Goal: Information Seeking & Learning: Learn about a topic

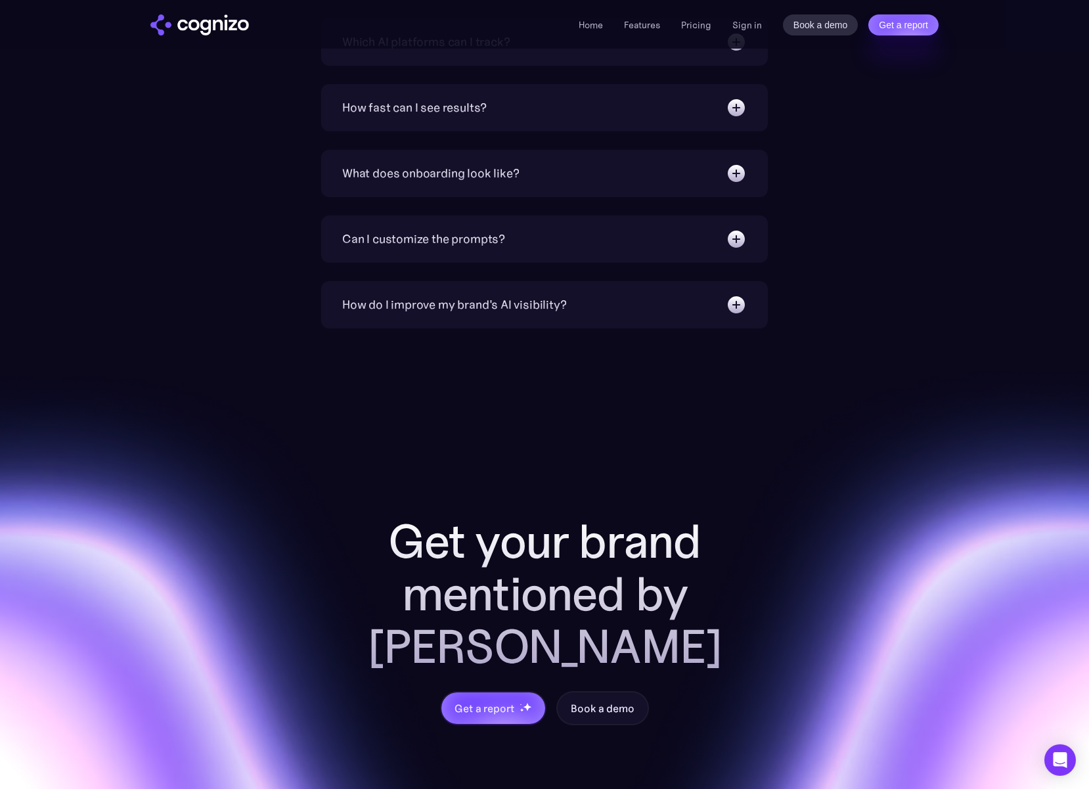
scroll to position [4451, 0]
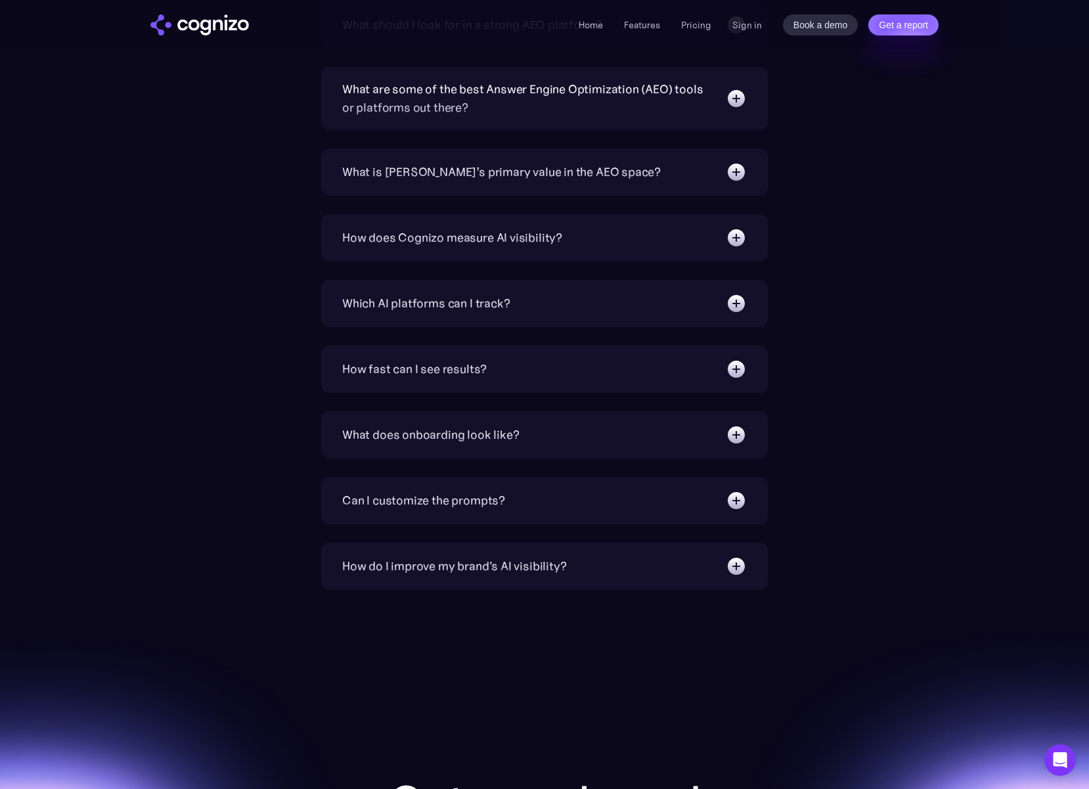
click at [439, 242] on div "How does Cognizo measure AI visibility?" at bounding box center [452, 237] width 220 height 18
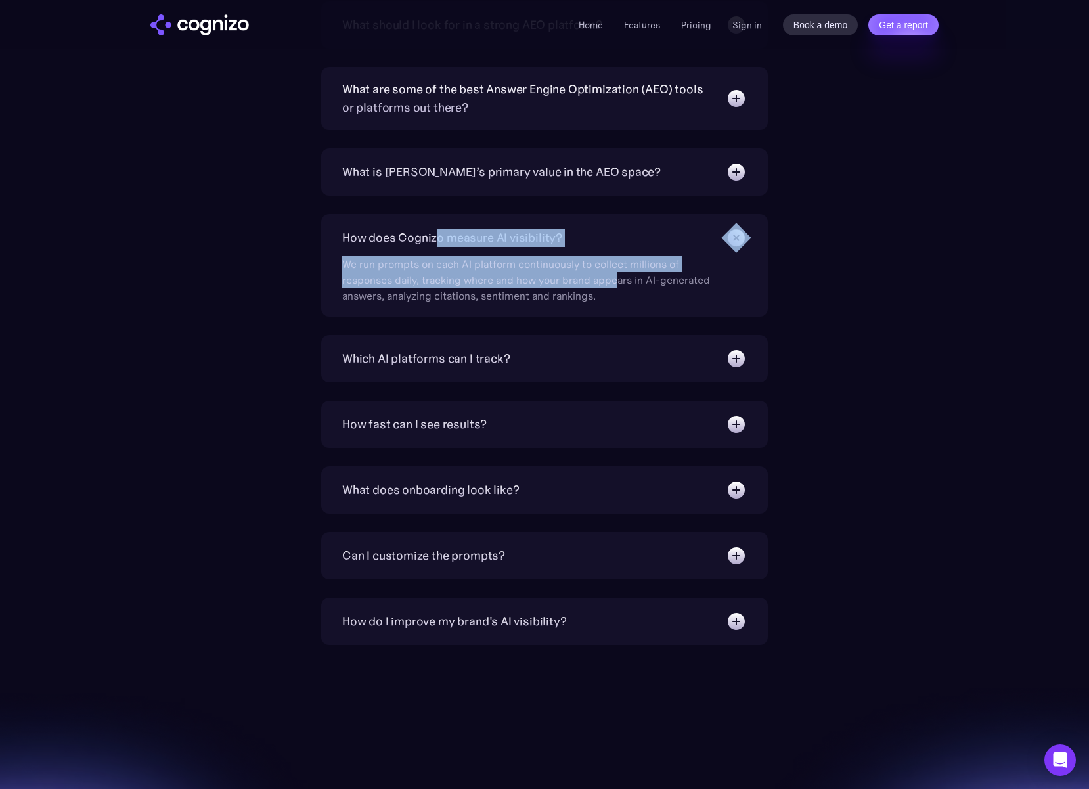
drag, startPoint x: 439, startPoint y: 242, endPoint x: 617, endPoint y: 274, distance: 181.5
click at [617, 274] on div "How does Cognizo measure AI visibility? We run prompts on each AI platform cont…" at bounding box center [544, 265] width 446 height 102
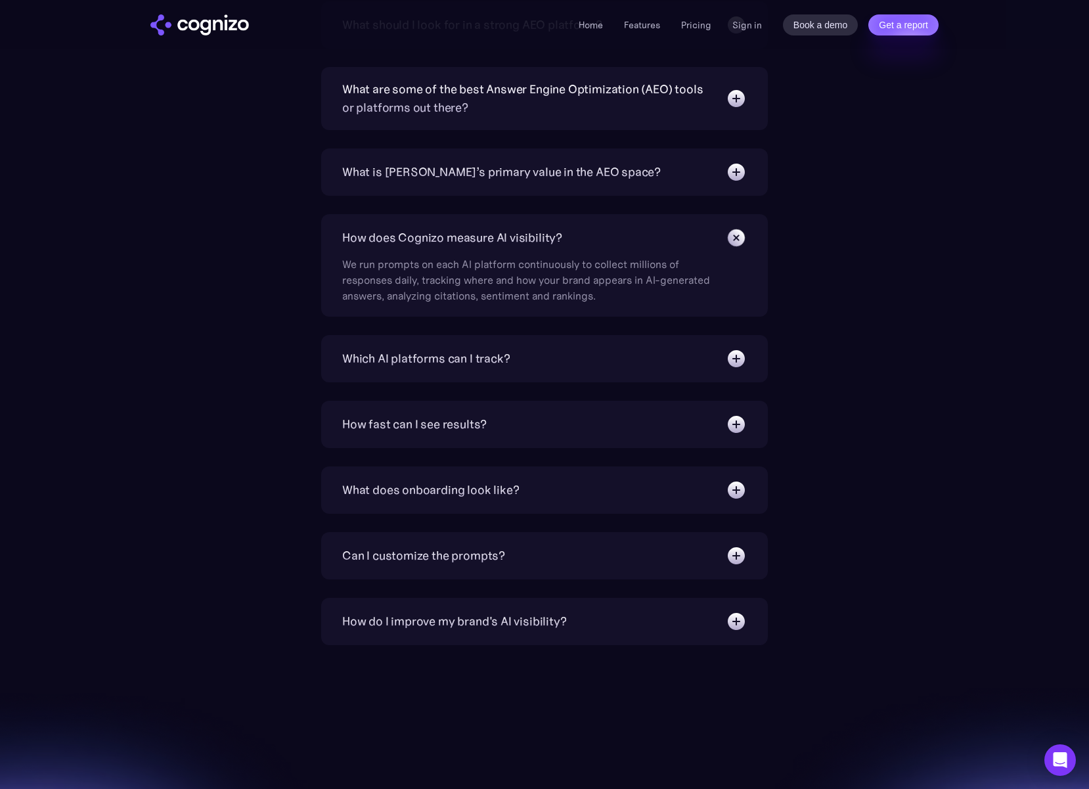
click at [260, 305] on div "What is Answer Engine Optimization (AEO)? AEO is a digital marketing strategy f…" at bounding box center [544, 257] width 762 height 775
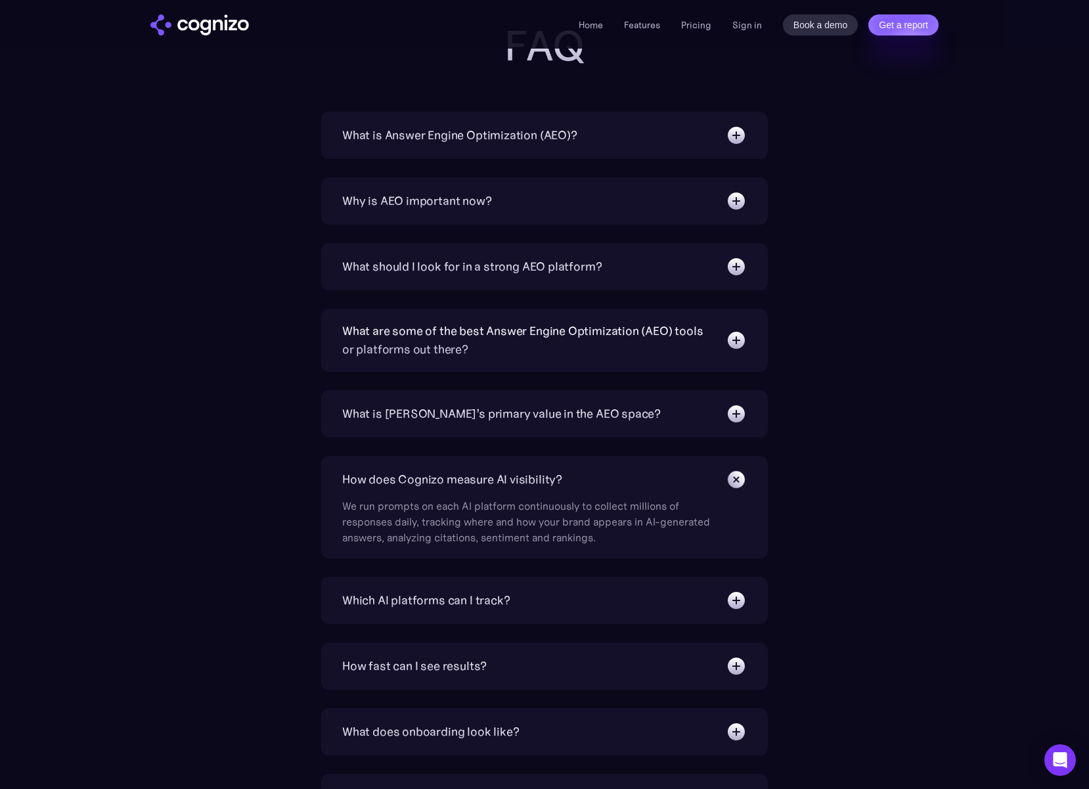
scroll to position [4188, 0]
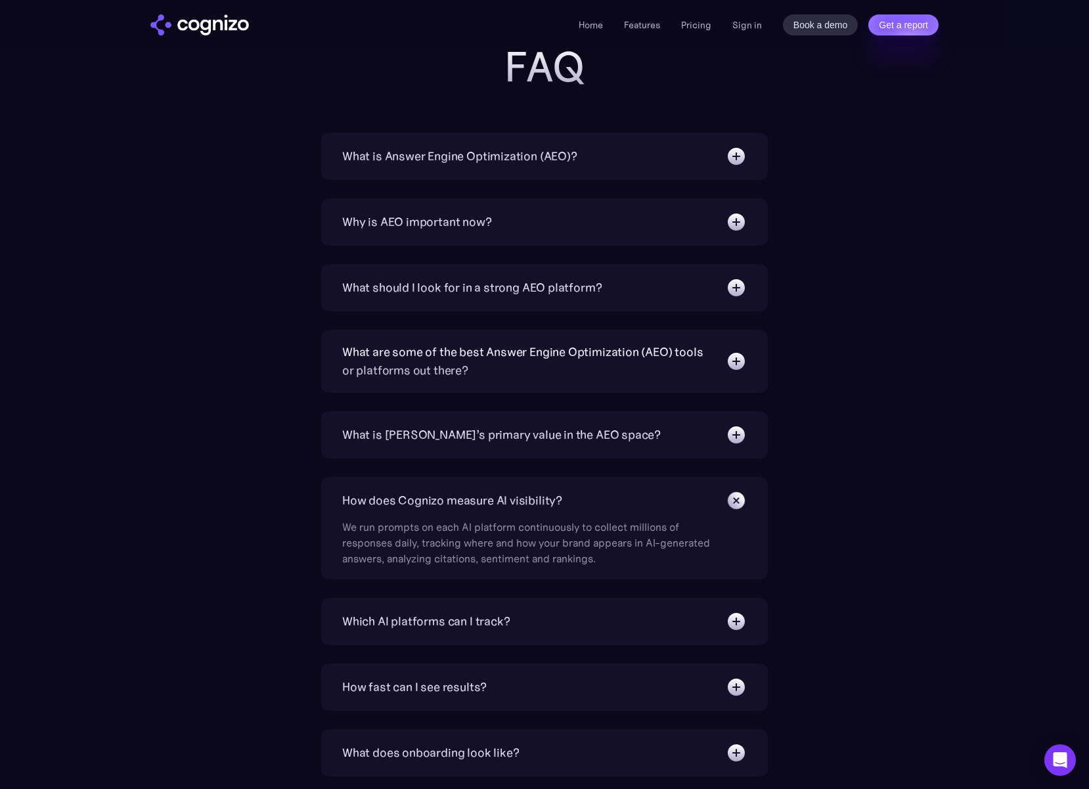
click at [420, 166] on div "What is Answer Engine Optimization (AEO)?" at bounding box center [544, 156] width 404 height 21
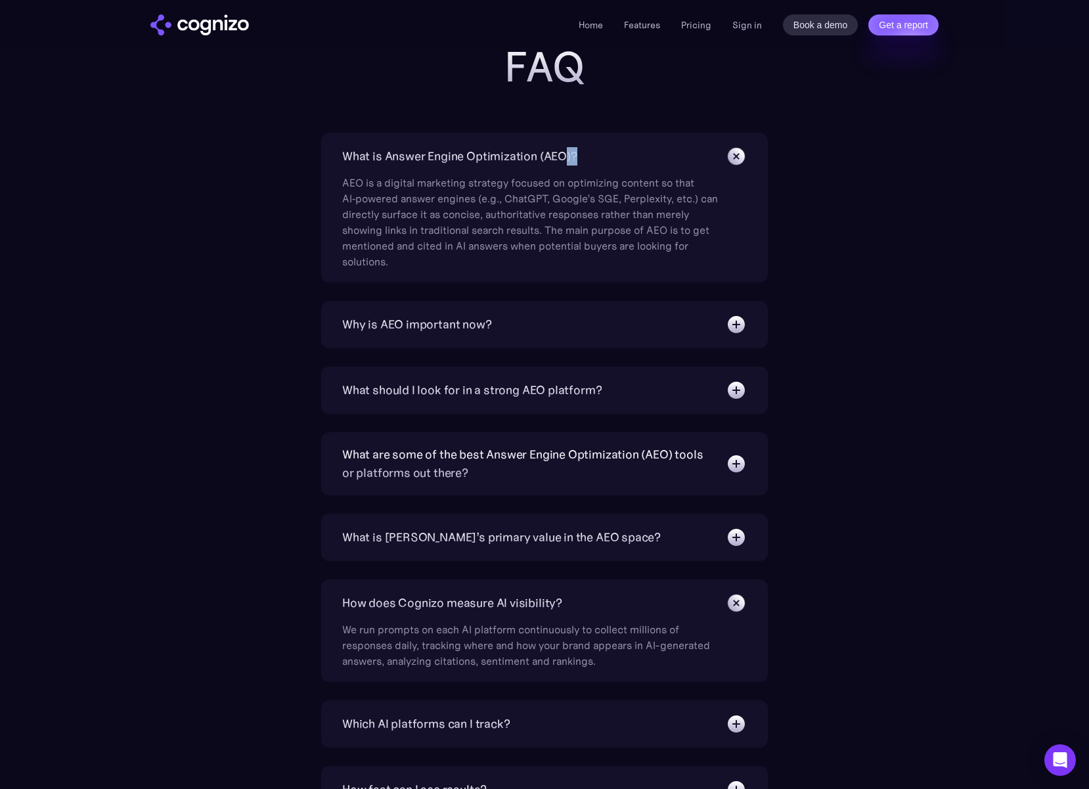
click at [420, 166] on div "What is Answer Engine Optimization (AEO)?" at bounding box center [544, 156] width 404 height 21
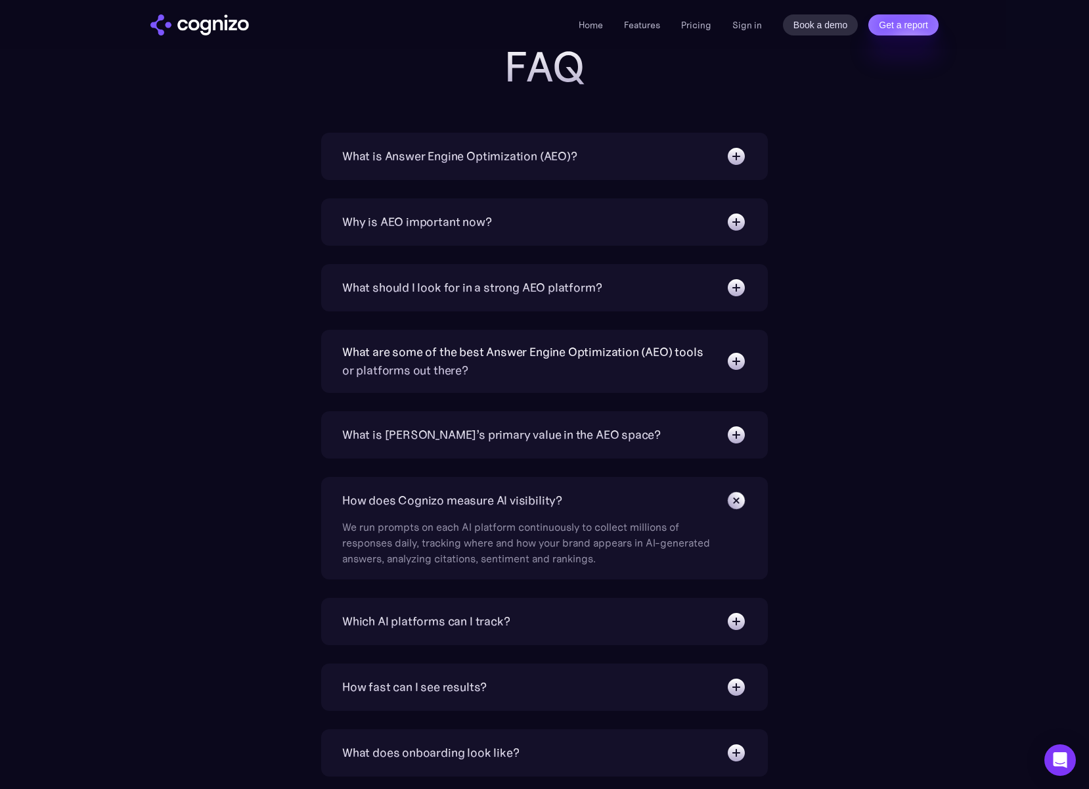
click at [397, 321] on div "What is Answer Engine Optimization (AEO)? AEO is a digital marketing strategy f…" at bounding box center [544, 520] width 446 height 775
click at [394, 290] on div "What should I look for in a strong AEO platform?" at bounding box center [471, 287] width 259 height 18
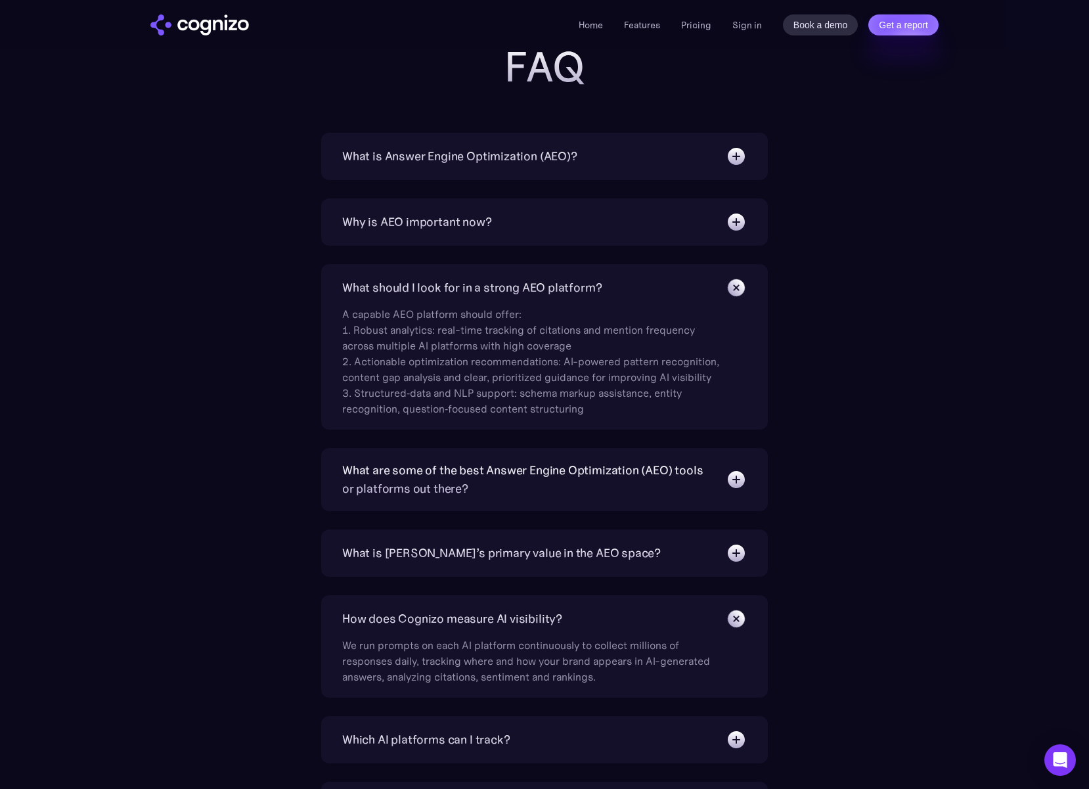
click at [391, 296] on div "What should I look for in a strong AEO platform?" at bounding box center [471, 287] width 259 height 18
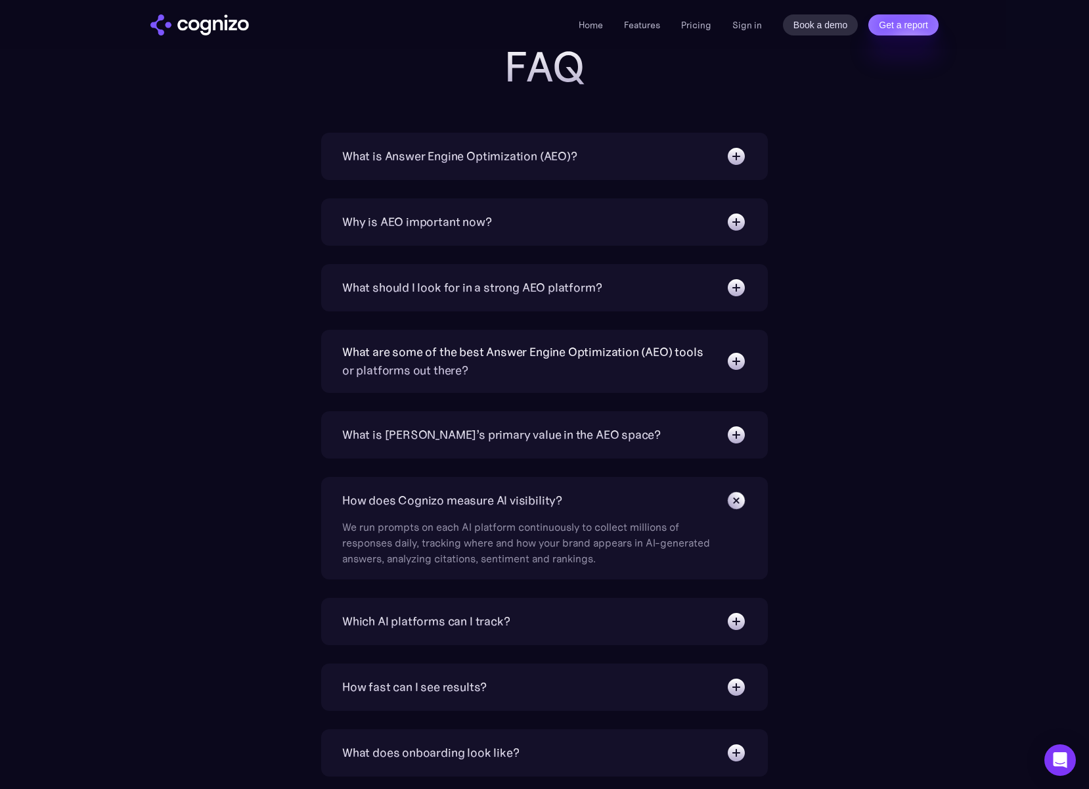
click at [364, 378] on div "What are some of the best Answer Engine Optimization (AEO) tools or platforms o…" at bounding box center [527, 361] width 370 height 37
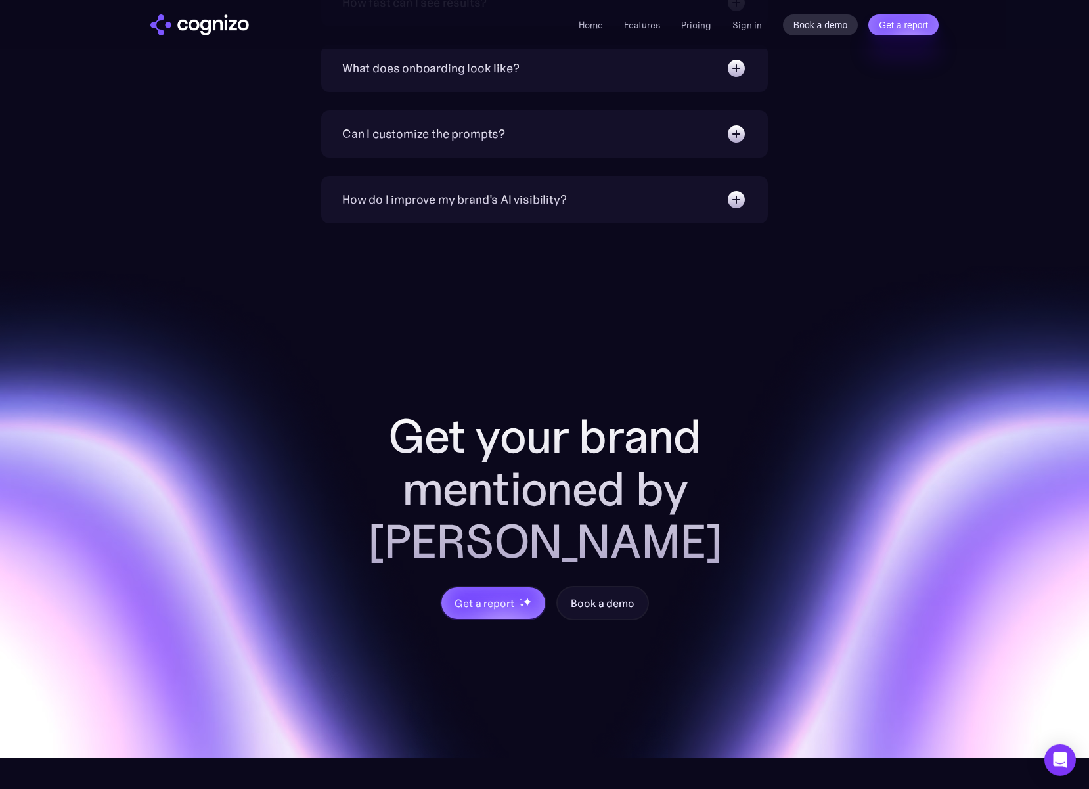
scroll to position [5295, 0]
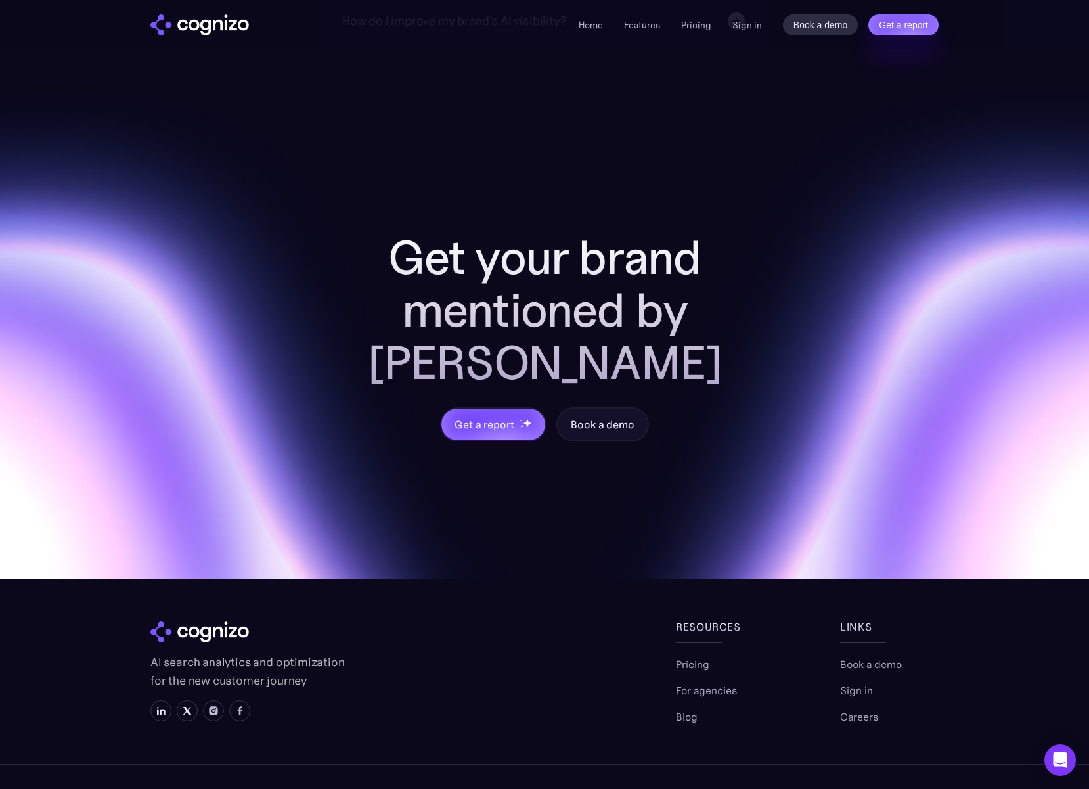
click at [715, 656] on div "Pricing For agencies Blog" at bounding box center [725, 690] width 98 height 68
click at [713, 682] on link "For agencies" at bounding box center [706, 690] width 61 height 16
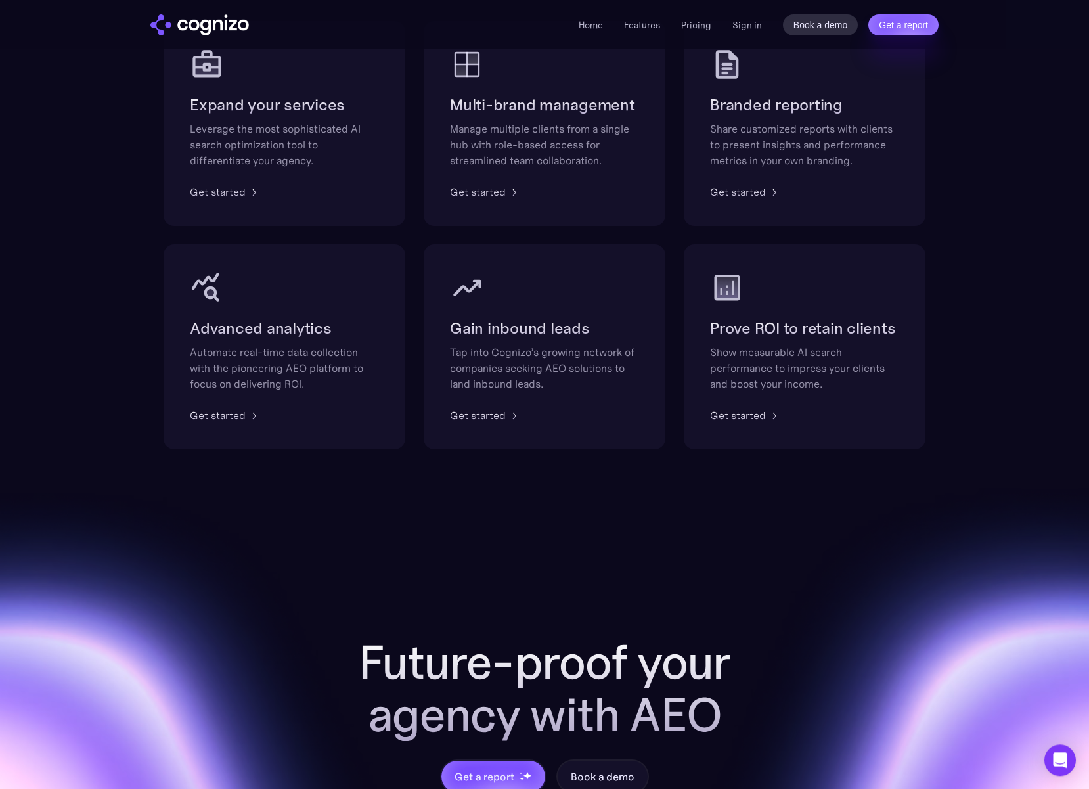
scroll to position [870, 0]
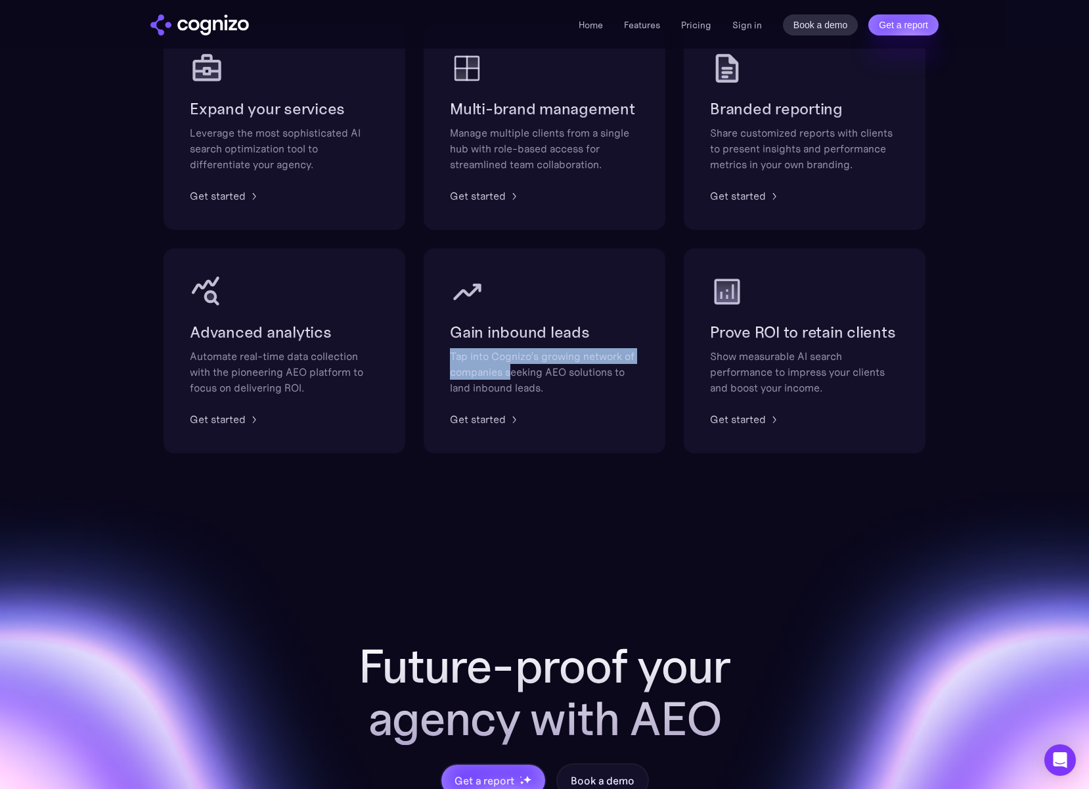
drag, startPoint x: 490, startPoint y: 368, endPoint x: 511, endPoint y: 378, distance: 23.2
click at [512, 377] on div "Gain inbound leads Tap into Cognizo’s growing network of companies seeking AEO …" at bounding box center [544, 359] width 189 height 74
click at [393, 509] on div "Future-proof your agency with AEO Get a report Book a demo" at bounding box center [544, 694] width 1089 height 482
